Goal: Task Accomplishment & Management: Complete application form

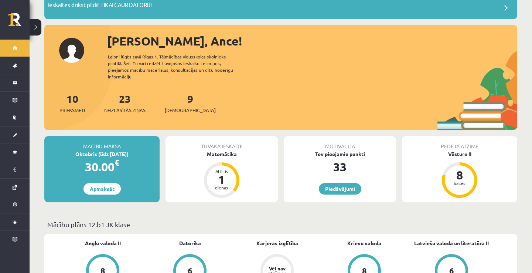
scroll to position [63, 0]
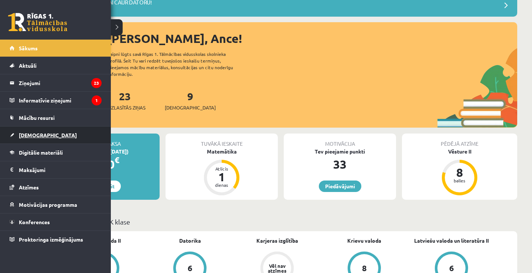
click at [13, 134] on link "[DEMOGRAPHIC_DATA]" at bounding box center [56, 134] width 92 height 17
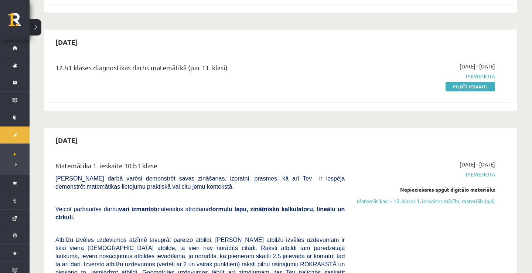
scroll to position [363, 0]
click at [459, 83] on link "Pildīt ieskaiti" at bounding box center [471, 87] width 50 height 10
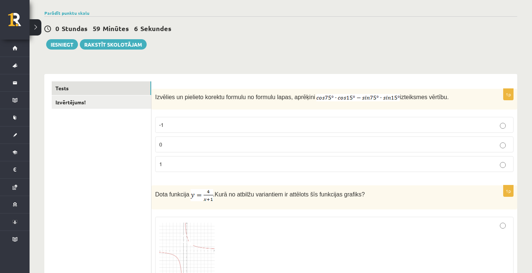
scroll to position [52, 0]
click at [296, 140] on p "0" at bounding box center [334, 144] width 350 height 8
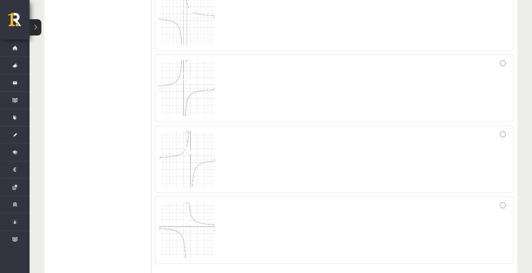
scroll to position [285, 0]
click at [296, 140] on div at bounding box center [334, 158] width 350 height 59
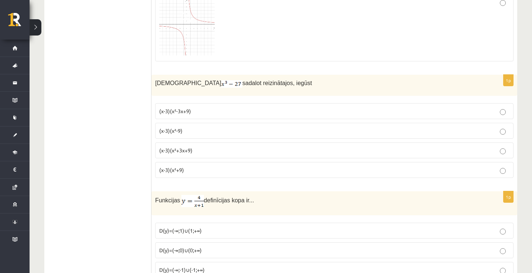
scroll to position [486, 0]
click at [211, 152] on p "(x-3)(x²+3x+9)" at bounding box center [334, 150] width 350 height 8
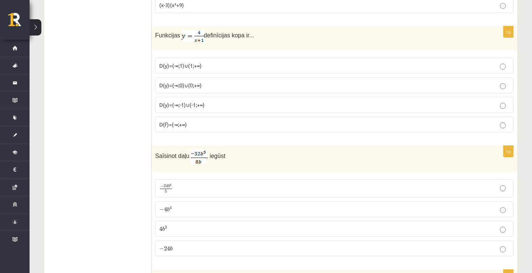
scroll to position [654, 0]
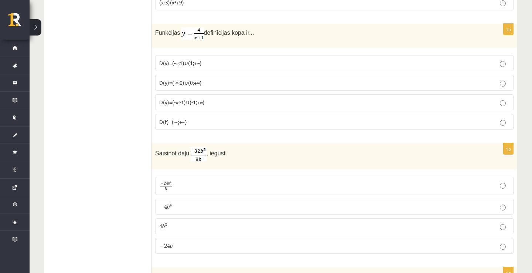
click at [186, 203] on p "− 4 b 4 − 4 b 4" at bounding box center [334, 207] width 350 height 8
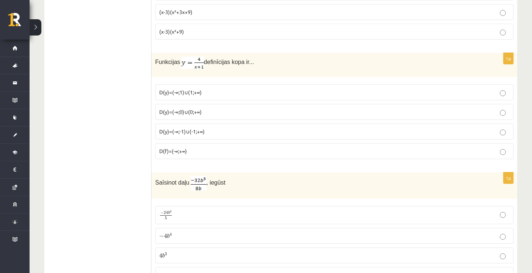
scroll to position [619, 0]
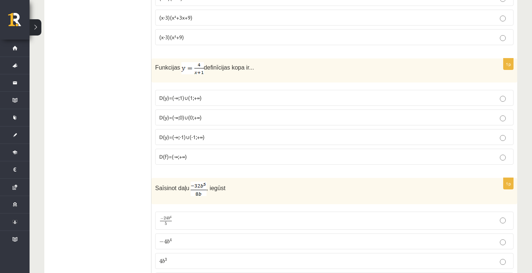
click at [183, 141] on label "D(y)=(-∞;-1)∪(-1;+∞)" at bounding box center [334, 137] width 359 height 16
click at [186, 162] on label "D(f)=(-∞;+∞)" at bounding box center [334, 157] width 359 height 16
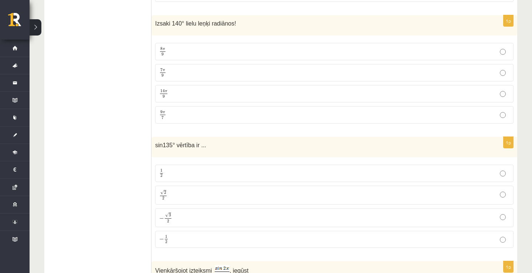
scroll to position [905, 0]
click at [181, 69] on p "7 π 9 7 π 9" at bounding box center [334, 73] width 350 height 9
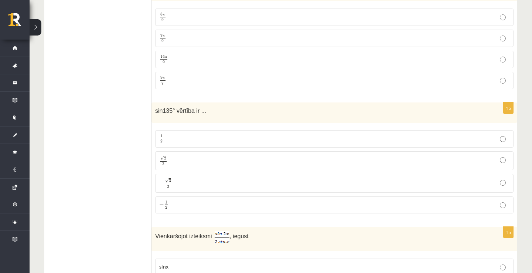
scroll to position [951, 0]
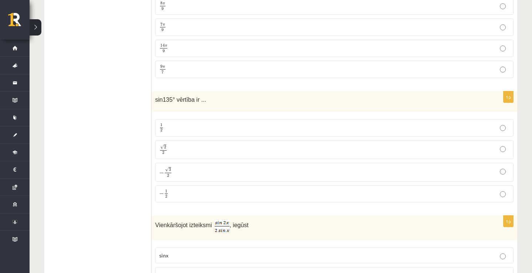
click at [184, 151] on p "√ 2 2 2 2" at bounding box center [334, 149] width 350 height 11
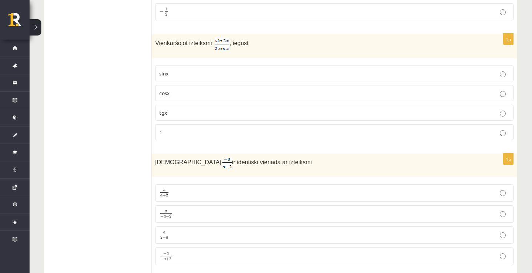
scroll to position [1133, 0]
click at [191, 95] on p "cosx" at bounding box center [334, 93] width 350 height 8
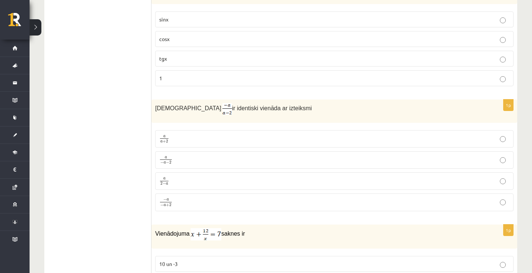
scroll to position [1188, 0]
click at [183, 180] on p "a 2 − a a 2 − a" at bounding box center [334, 179] width 350 height 9
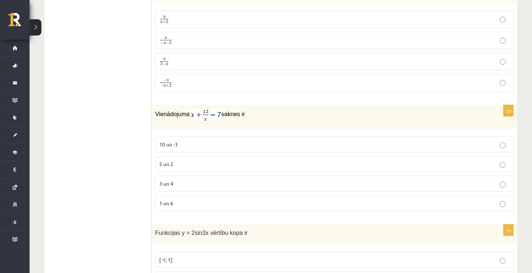
scroll to position [1312, 0]
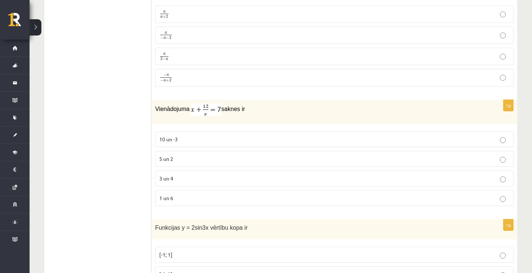
click at [183, 180] on p "3 un 4" at bounding box center [334, 178] width 350 height 8
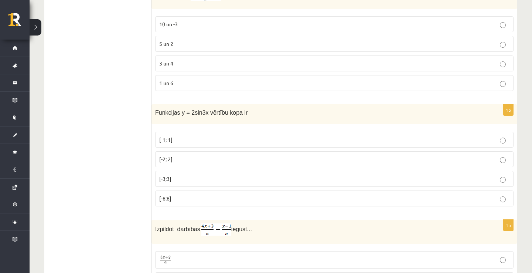
scroll to position [1429, 0]
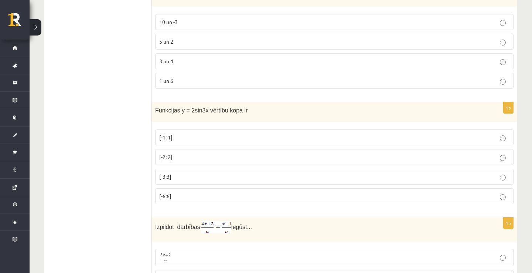
click at [181, 157] on p "[-2; 2]" at bounding box center [334, 157] width 350 height 8
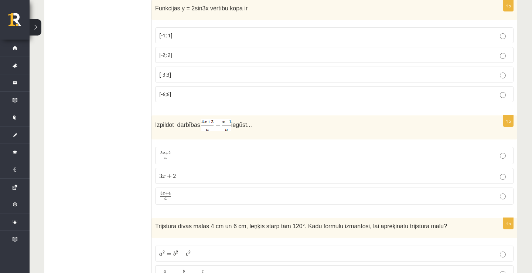
scroll to position [1534, 0]
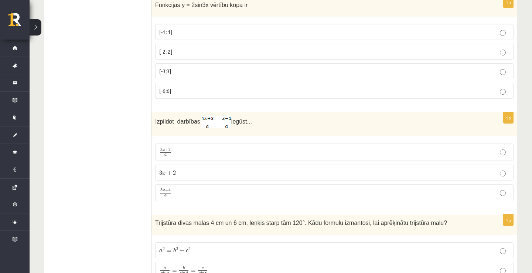
click at [181, 190] on p "3 x + 4 a 3 x + 4 a" at bounding box center [334, 192] width 350 height 9
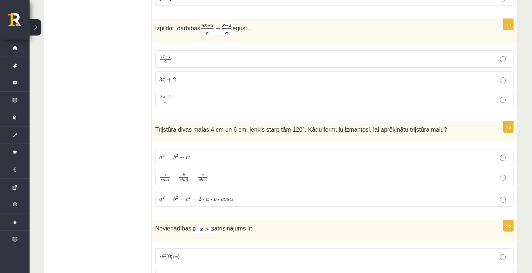
scroll to position [1628, 0]
click at [216, 194] on span "a 2 = b 2 + c 2 − 2 ⋅ a ⋅ b ⋅ c o s α" at bounding box center [196, 197] width 74 height 6
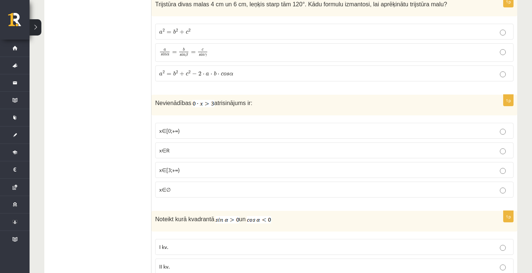
scroll to position [1753, 0]
click at [196, 185] on p "x∈∅" at bounding box center [334, 189] width 350 height 8
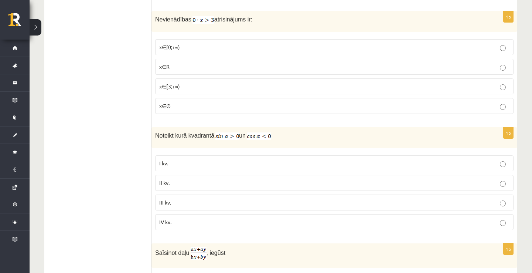
scroll to position [1838, 0]
click at [190, 180] on p "II kv." at bounding box center [334, 181] width 350 height 8
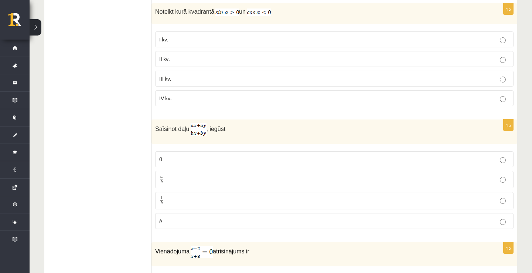
scroll to position [1960, 0]
click at [178, 181] on p "a b a b" at bounding box center [334, 178] width 350 height 9
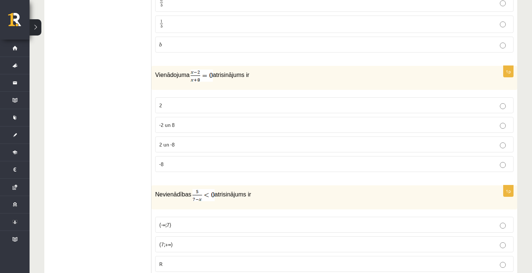
scroll to position [2139, 0]
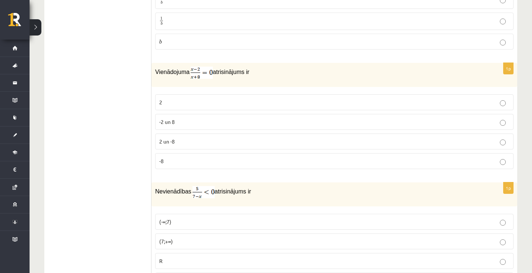
click at [182, 104] on label "2" at bounding box center [334, 102] width 359 height 16
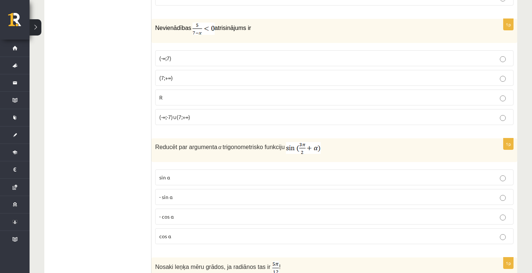
scroll to position [2303, 0]
click at [187, 60] on label "(-∞;7)" at bounding box center [334, 58] width 359 height 16
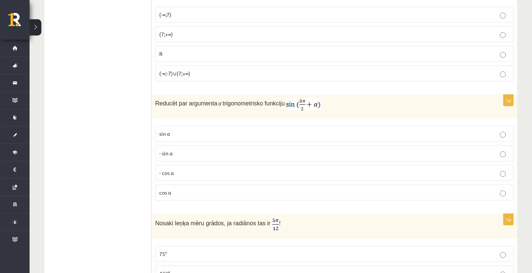
scroll to position [2381, 0]
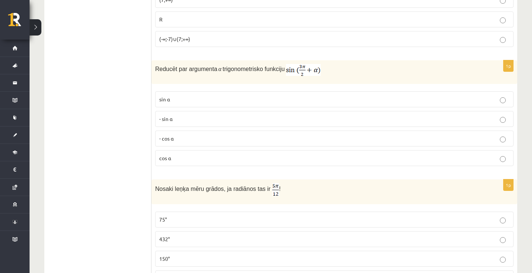
click at [184, 136] on p "- cos ⁡α" at bounding box center [334, 139] width 350 height 8
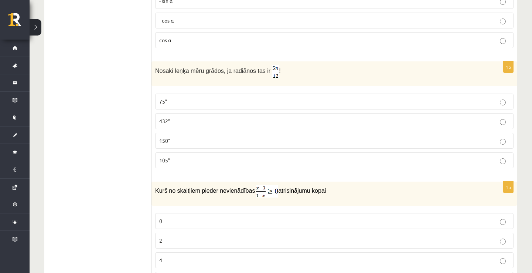
scroll to position [2504, 0]
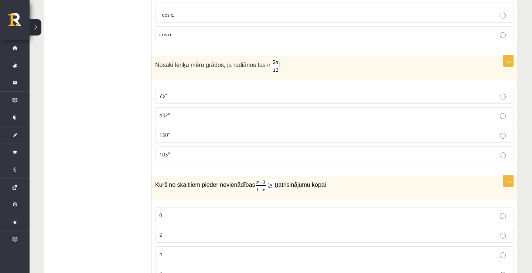
click at [182, 88] on label "75°" at bounding box center [334, 96] width 359 height 16
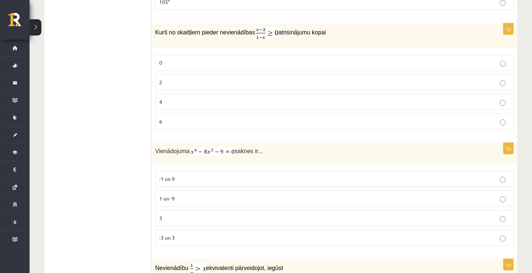
scroll to position [2655, 0]
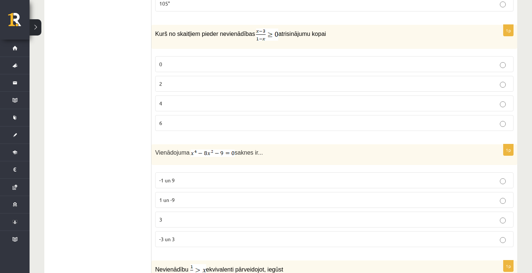
click at [182, 86] on label "2" at bounding box center [334, 84] width 359 height 16
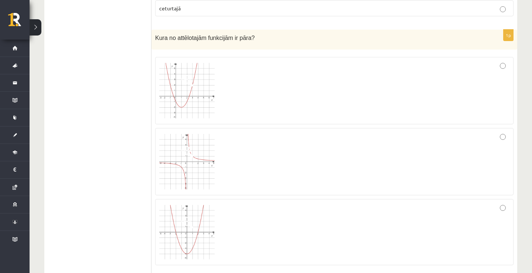
scroll to position [3284, 0]
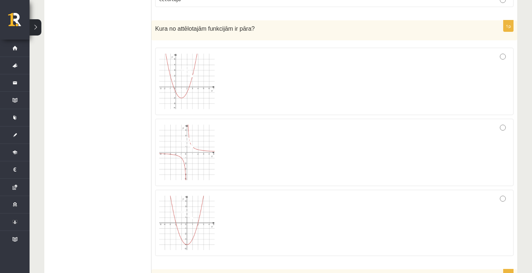
click at [284, 151] on div at bounding box center [334, 152] width 350 height 59
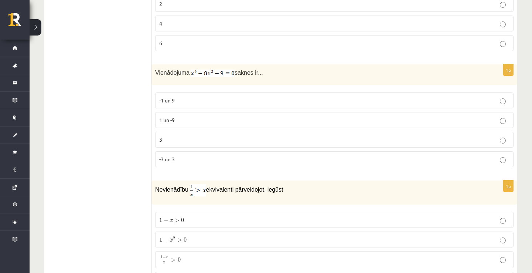
scroll to position [2735, 0]
click at [214, 151] on label "-3 un 3" at bounding box center [334, 159] width 359 height 16
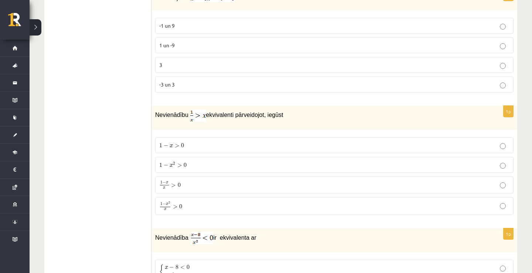
scroll to position [2829, 0]
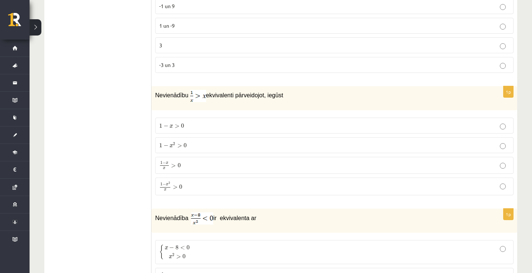
click at [205, 177] on label "1 − x 2 x > 0 1 − x 2 x > 0" at bounding box center [334, 186] width 359 height 18
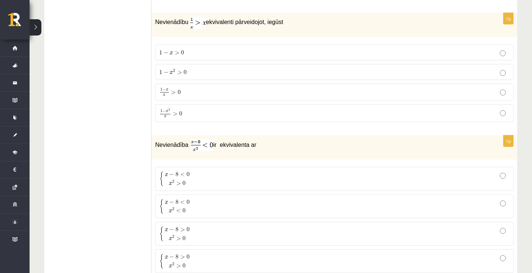
scroll to position [2916, 0]
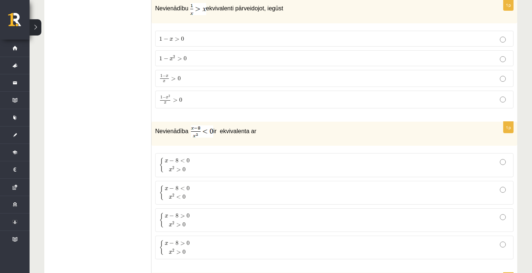
click at [194, 185] on p "{ x − 8 < 0 x 2 < 0 { x − 8 < 0 x 2 < 0" at bounding box center [334, 193] width 350 height 16
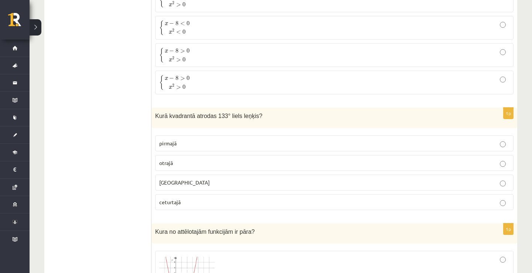
scroll to position [3082, 0]
click at [179, 158] on p "otrajā" at bounding box center [334, 162] width 350 height 8
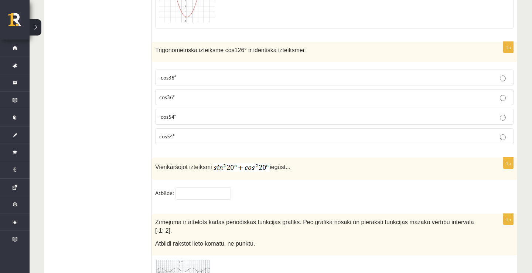
scroll to position [3506, 0]
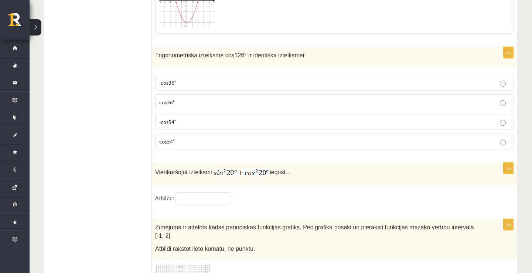
click at [182, 118] on p "-cos54°" at bounding box center [334, 122] width 350 height 8
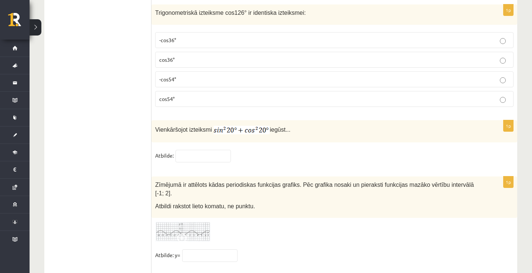
scroll to position [3564, 0]
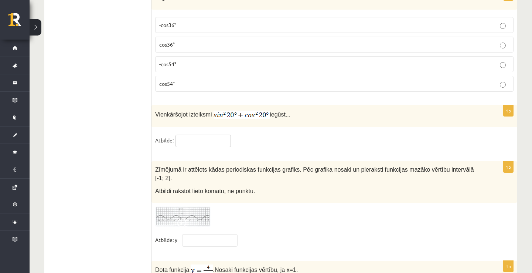
click at [192, 138] on input "text" at bounding box center [203, 141] width 55 height 13
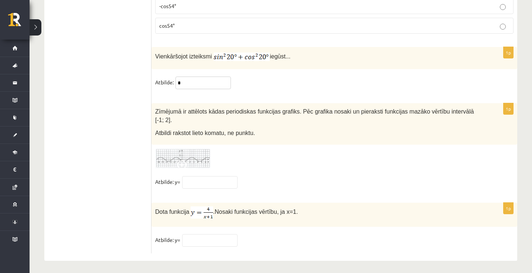
scroll to position [3621, 0]
type input "*"
click at [200, 240] on input "text" at bounding box center [209, 240] width 55 height 13
type input "*"
click at [196, 157] on img at bounding box center [182, 159] width 55 height 20
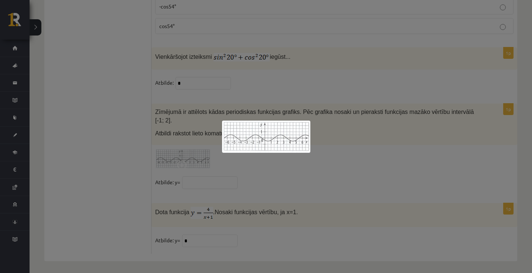
scroll to position [3577, 0]
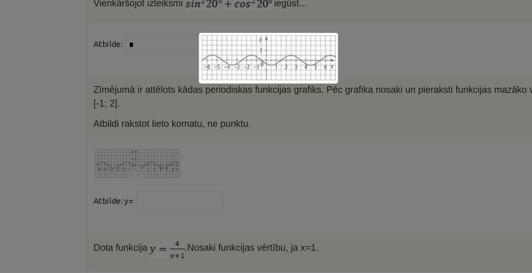
click at [163, 106] on div at bounding box center [266, 136] width 532 height 273
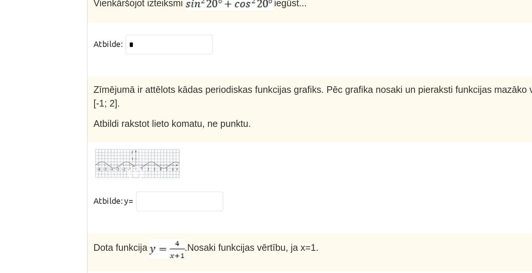
click at [155, 221] on fieldset "Atbilde: y=" at bounding box center [334, 229] width 359 height 16
click at [182, 221] on input "text" at bounding box center [209, 227] width 55 height 13
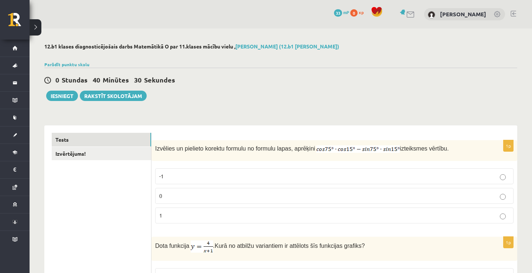
scroll to position [0, 0]
type input "*"
click at [147, 156] on link "Izvērtējums!" at bounding box center [101, 154] width 99 height 14
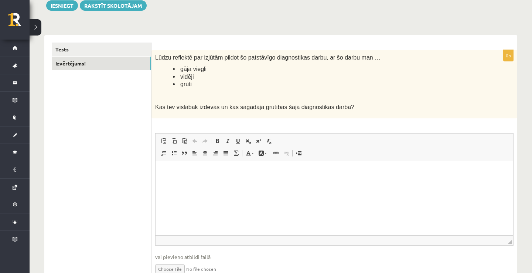
scroll to position [95, 0]
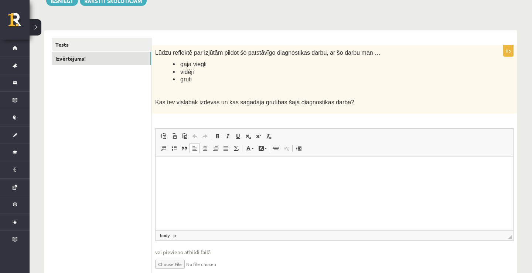
click at [194, 179] on html at bounding box center [335, 167] width 358 height 23
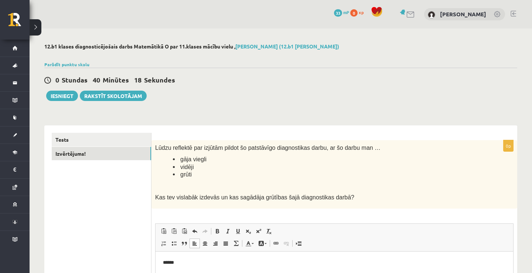
scroll to position [0, 0]
click at [72, 95] on button "Iesniegt" at bounding box center [62, 96] width 32 height 10
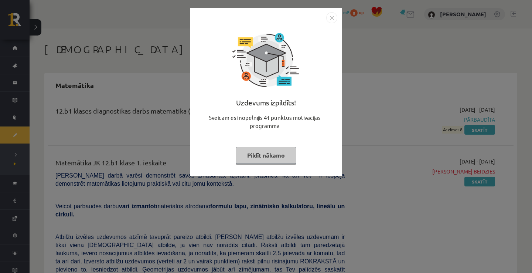
click at [281, 149] on button "Pildīt nākamo" at bounding box center [266, 155] width 61 height 17
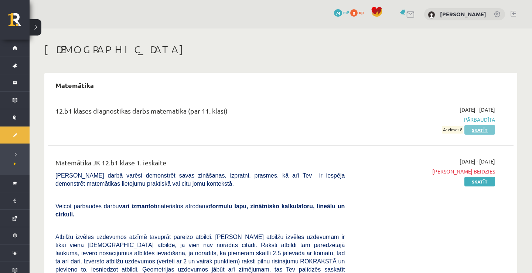
click at [490, 129] on link "Skatīt" at bounding box center [480, 130] width 31 height 10
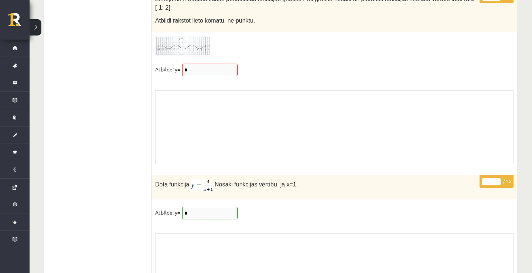
scroll to position [6080, 0]
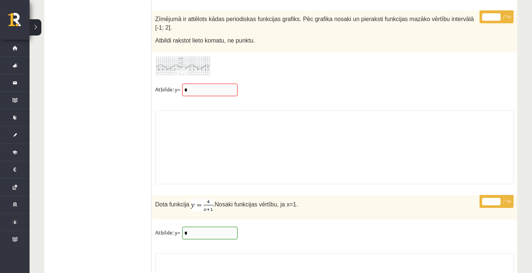
click at [178, 84] on p "Atbilde: y=" at bounding box center [167, 89] width 25 height 11
click at [185, 56] on img at bounding box center [182, 66] width 55 height 20
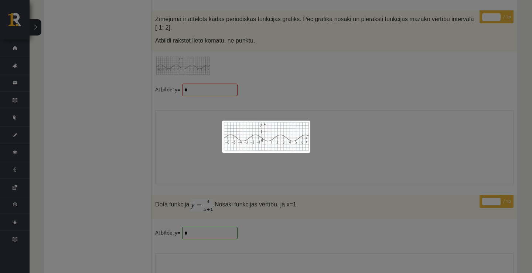
click at [296, 76] on div at bounding box center [266, 136] width 532 height 273
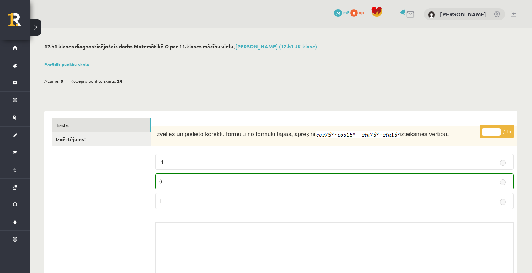
scroll to position [0, 0]
click at [84, 64] on link "Parādīt punktu skalu" at bounding box center [66, 64] width 45 height 6
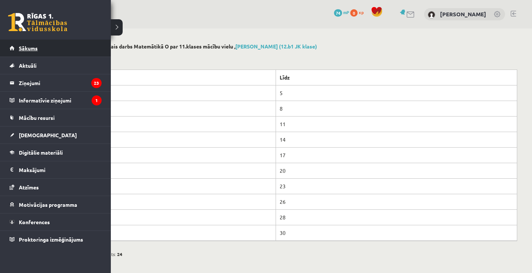
click at [14, 46] on link "Sākums" at bounding box center [56, 48] width 92 height 17
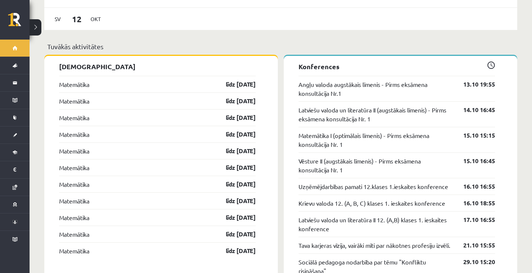
scroll to position [617, 0]
